Goal: Information Seeking & Learning: Learn about a topic

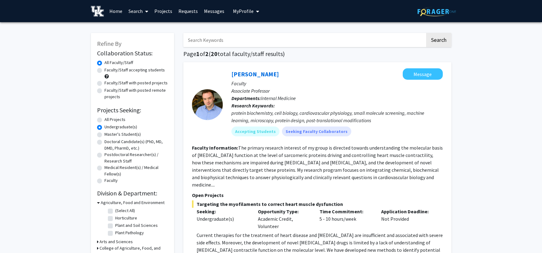
drag, startPoint x: 48, startPoint y: 75, endPoint x: 40, endPoint y: 55, distance: 20.7
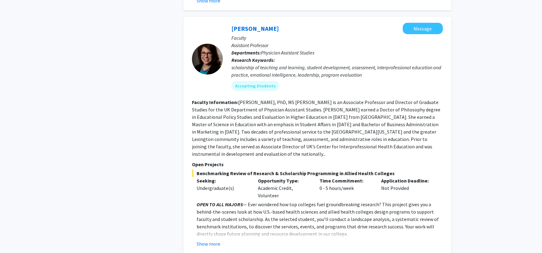
scroll to position [431, 0]
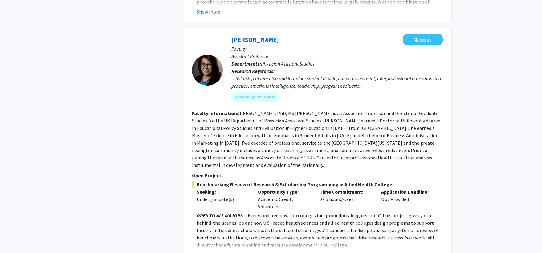
click at [296, 131] on fg-read-more "[PERSON_NAME], PhD, MS [PERSON_NAME] is an Associate Professor and Director of …" at bounding box center [316, 139] width 248 height 58
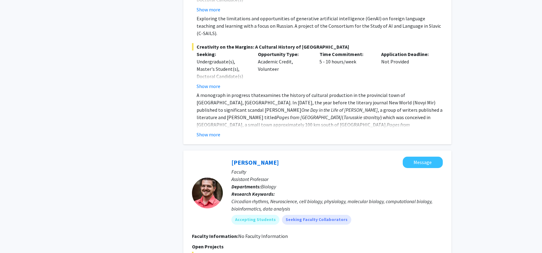
scroll to position [2955, 0]
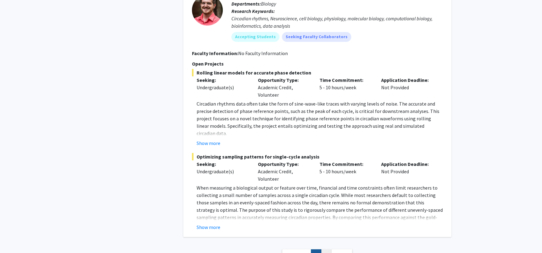
click at [328, 250] on link "2" at bounding box center [326, 255] width 10 height 11
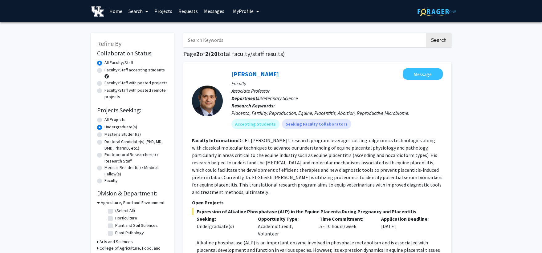
click at [144, 10] on span at bounding box center [146, 12] width 6 height 22
click at [136, 41] on span "Students" at bounding box center [144, 41] width 38 height 12
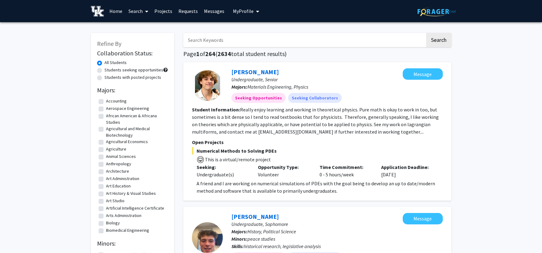
click at [222, 36] on input "Search Keywords" at bounding box center [304, 40] width 242 height 14
type input "[PERSON_NAME]"
click at [426, 33] on button "Search" at bounding box center [438, 40] width 25 height 14
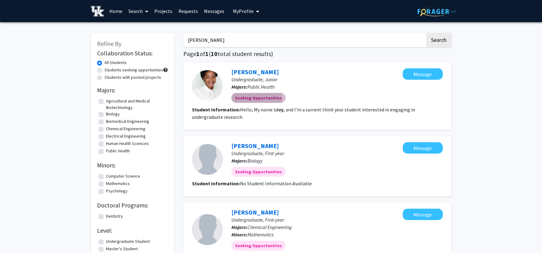
click at [255, 99] on mat-chip "Seeking Opportunities" at bounding box center [258, 98] width 54 height 10
click at [242, 69] on link "[PERSON_NAME]" at bounding box center [254, 72] width 47 height 8
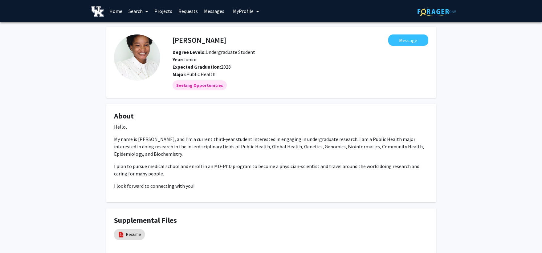
click at [127, 8] on link "Search" at bounding box center [138, 11] width 26 height 22
click at [139, 26] on span "Faculty/Staff" at bounding box center [147, 28] width 45 height 12
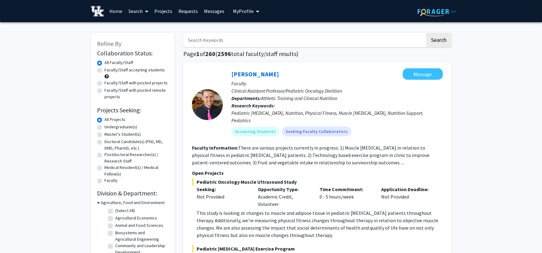
click at [114, 125] on label "Undergraduate(s)" at bounding box center [120, 127] width 33 height 6
click at [108, 125] on input "Undergraduate(s)" at bounding box center [106, 126] width 4 height 4
radio input "true"
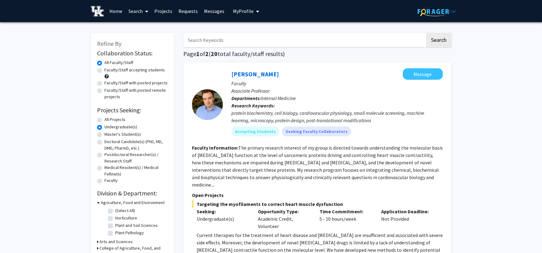
click at [290, 201] on span "Targeting the myofilaments to correct heart muscle dysfunction" at bounding box center [317, 204] width 251 height 7
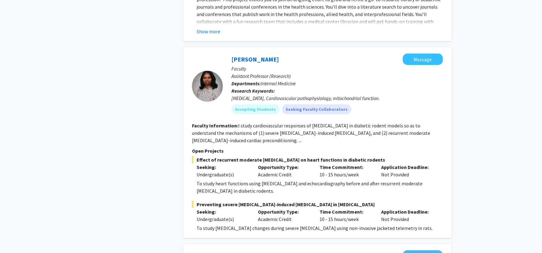
scroll to position [739, 0]
drag, startPoint x: 288, startPoint y: 46, endPoint x: 230, endPoint y: 46, distance: 58.2
click at [230, 53] on div "[PERSON_NAME] Message Faculty Assistant Professor (Research) Departments: Inter…" at bounding box center [333, 85] width 220 height 65
copy div "[PERSON_NAME] Message"
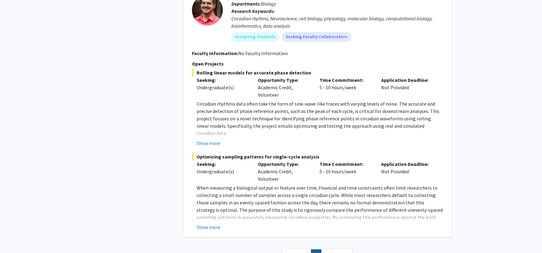
scroll to position [2915, 0]
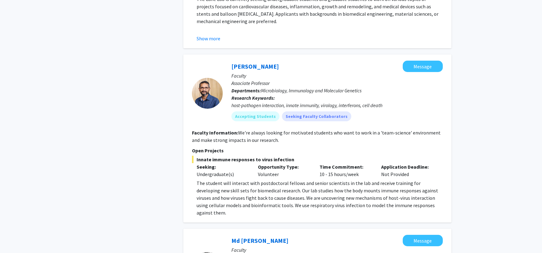
scroll to position [986, 0]
click at [276, 63] on link "[PERSON_NAME]" at bounding box center [254, 67] width 47 height 8
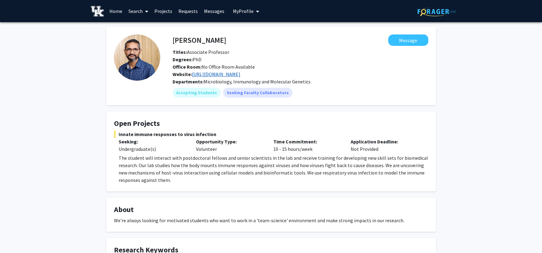
click at [240, 75] on link "[URL][DOMAIN_NAME]" at bounding box center [216, 74] width 48 height 6
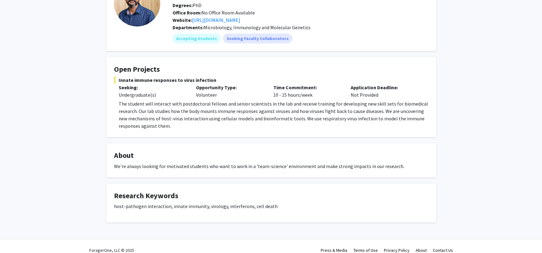
scroll to position [62, 0]
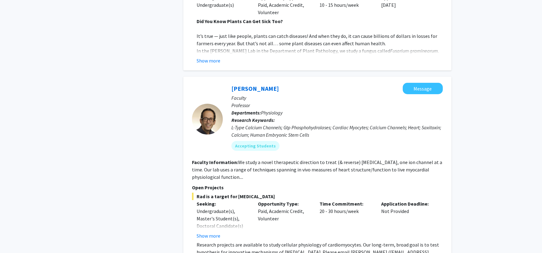
scroll to position [1571, 0]
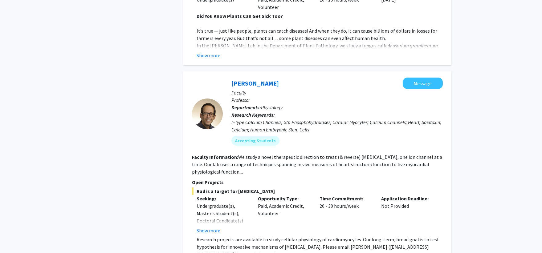
click at [267, 79] on link "[PERSON_NAME]" at bounding box center [254, 83] width 47 height 8
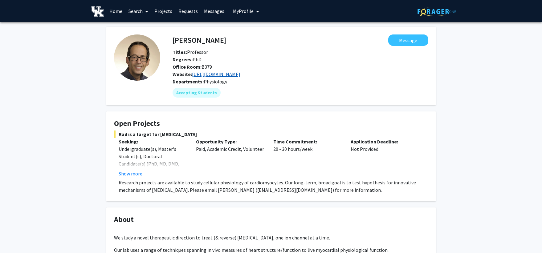
click at [238, 72] on link "[URL][DOMAIN_NAME]" at bounding box center [216, 74] width 48 height 6
